Goal: Navigation & Orientation: Understand site structure

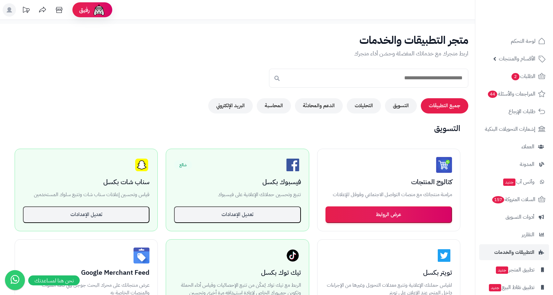
scroll to position [399, 0]
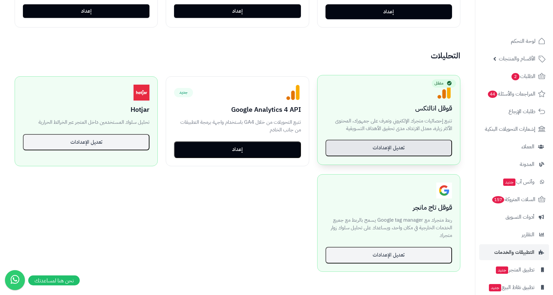
click at [399, 149] on button "تعديل الإعدادات" at bounding box center [389, 148] width 127 height 17
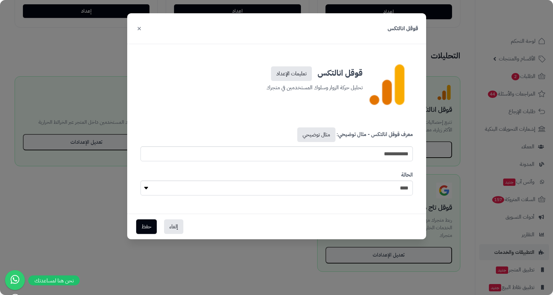
click at [140, 28] on button "×" at bounding box center [139, 28] width 8 height 15
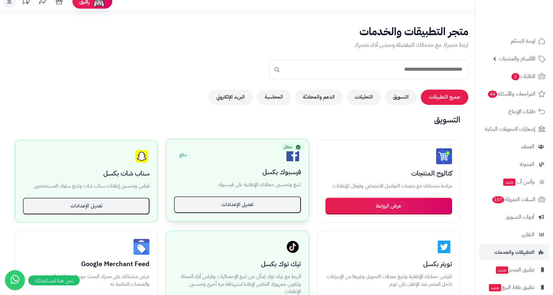
scroll to position [0, 0]
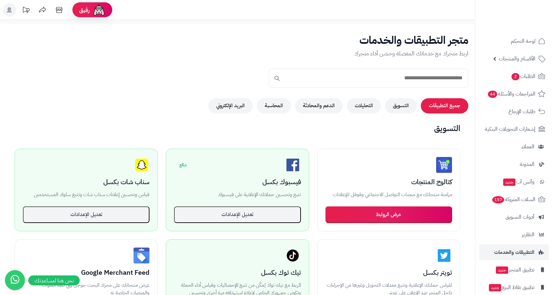
click at [13, 13] on rect at bounding box center [9, 9] width 13 height 13
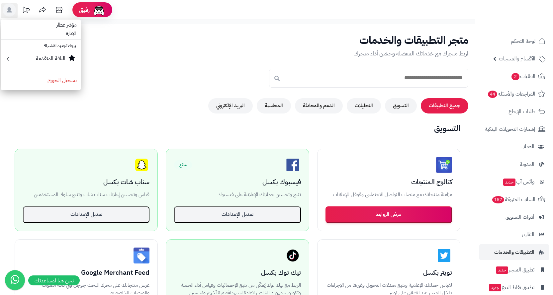
click at [144, 44] on h1 "متجر التطبيقات والخدمات" at bounding box center [238, 41] width 462 height 12
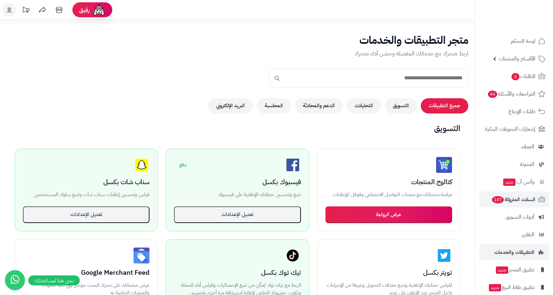
scroll to position [26, 0]
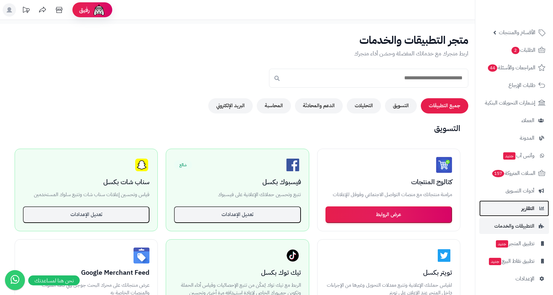
click at [533, 213] on span "التقارير" at bounding box center [528, 208] width 13 height 9
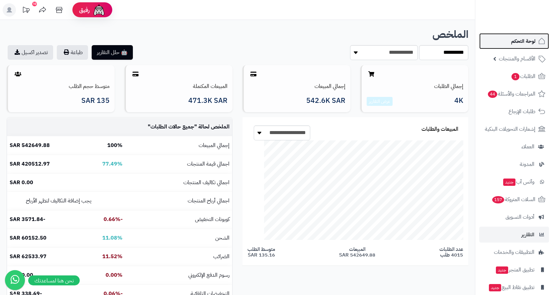
click at [521, 42] on span "لوحة التحكم" at bounding box center [523, 41] width 24 height 9
